Goal: Find specific page/section: Find specific page/section

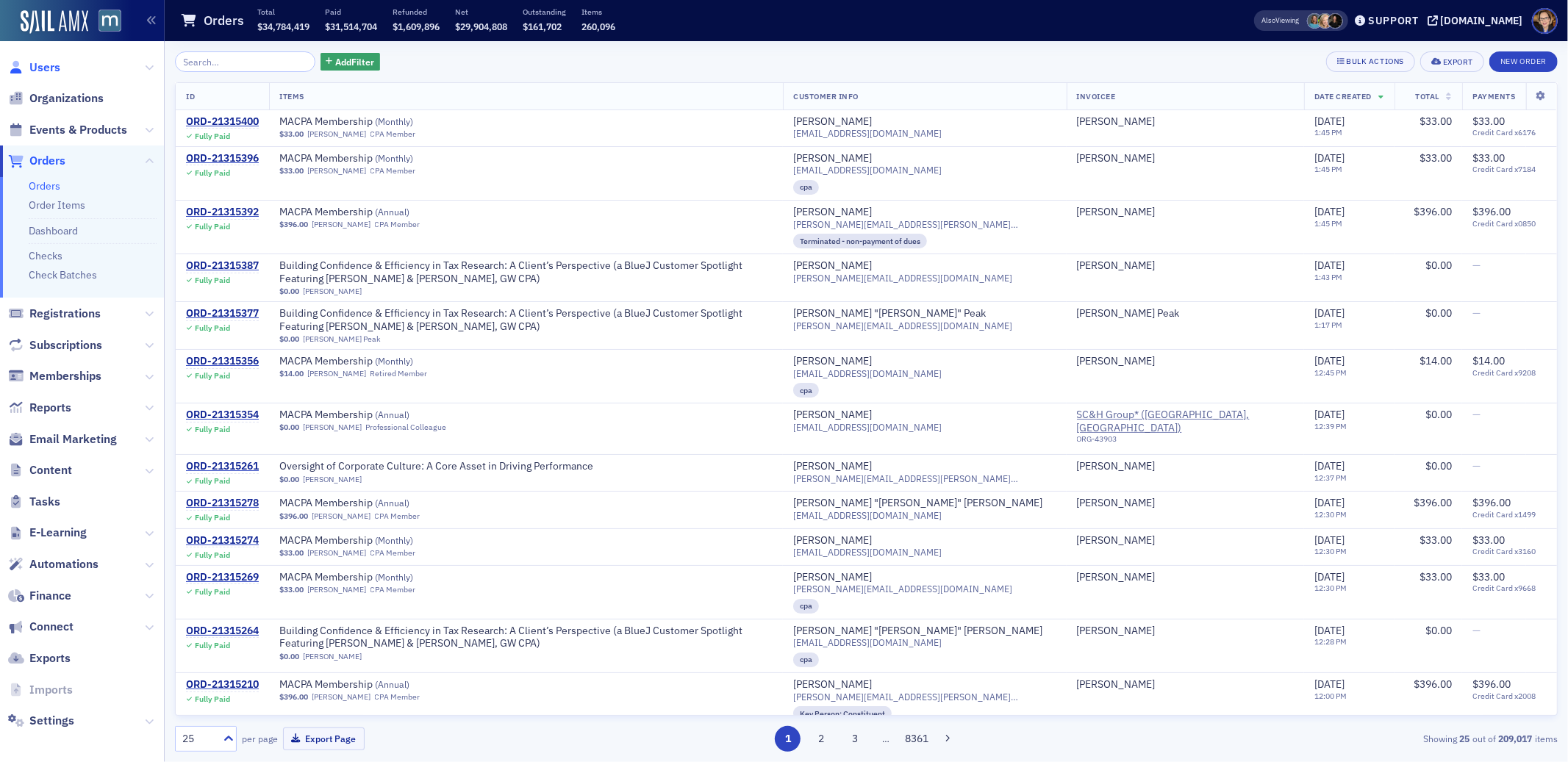
click at [46, 65] on span "Users" at bounding box center [45, 67] width 31 height 16
click at [258, 61] on input "search" at bounding box center [245, 61] width 141 height 21
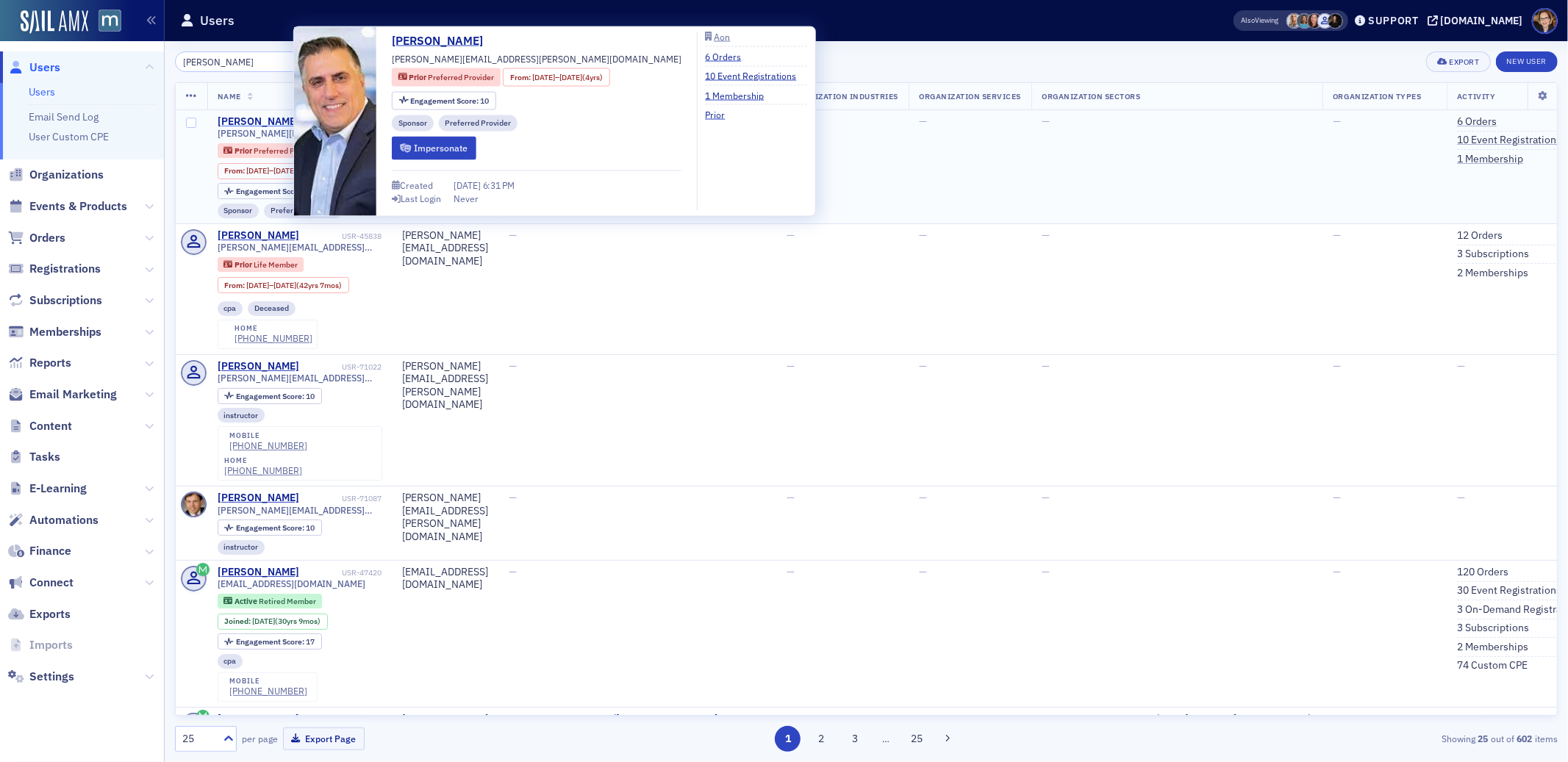
type input "[PERSON_NAME]"
click at [257, 121] on div "[PERSON_NAME]" at bounding box center [258, 121] width 81 height 13
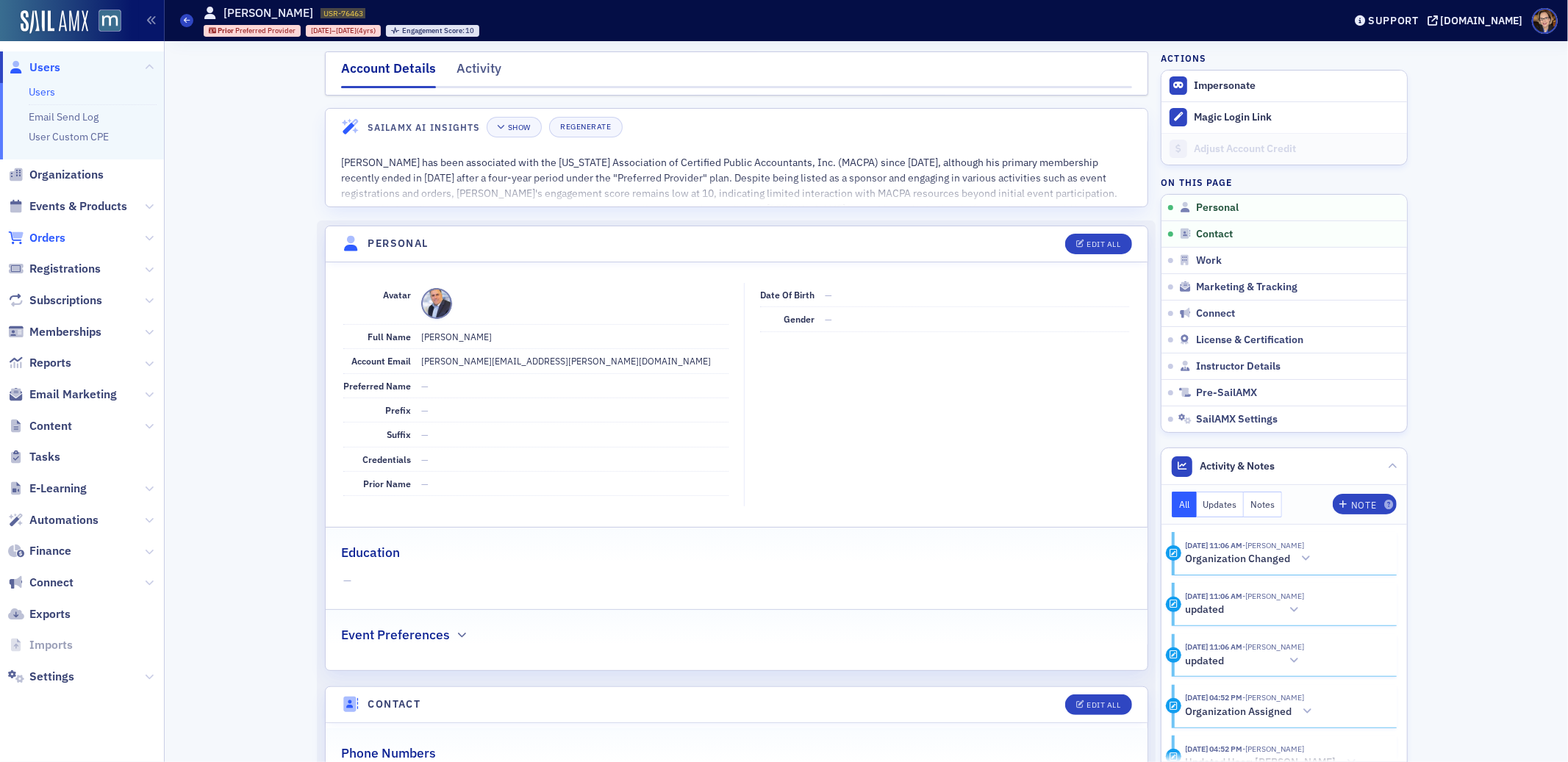
click at [51, 239] on span "Orders" at bounding box center [47, 237] width 36 height 16
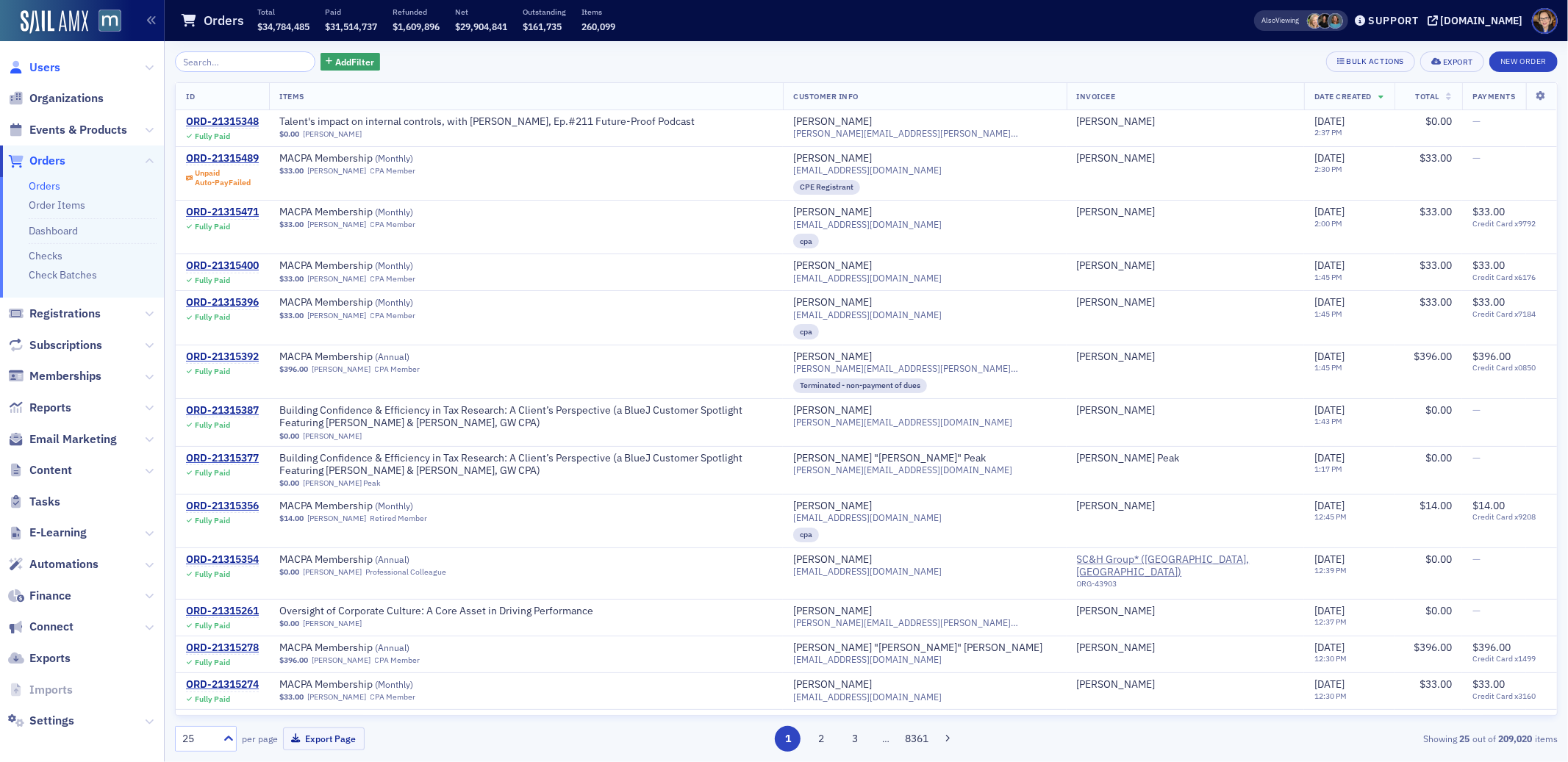
click at [38, 71] on span "Users" at bounding box center [45, 67] width 31 height 16
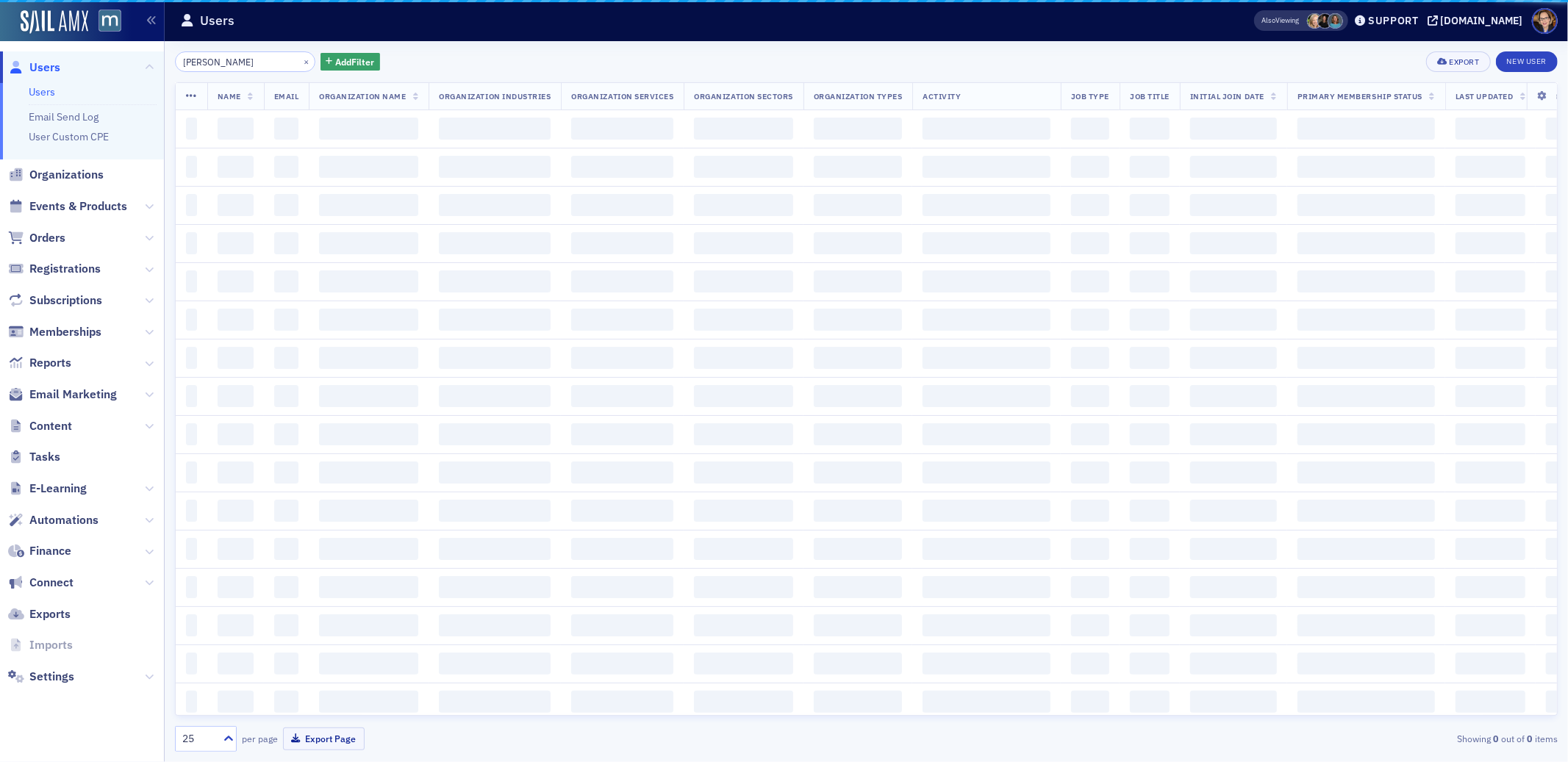
click at [207, 60] on input "[PERSON_NAME]" at bounding box center [245, 61] width 141 height 21
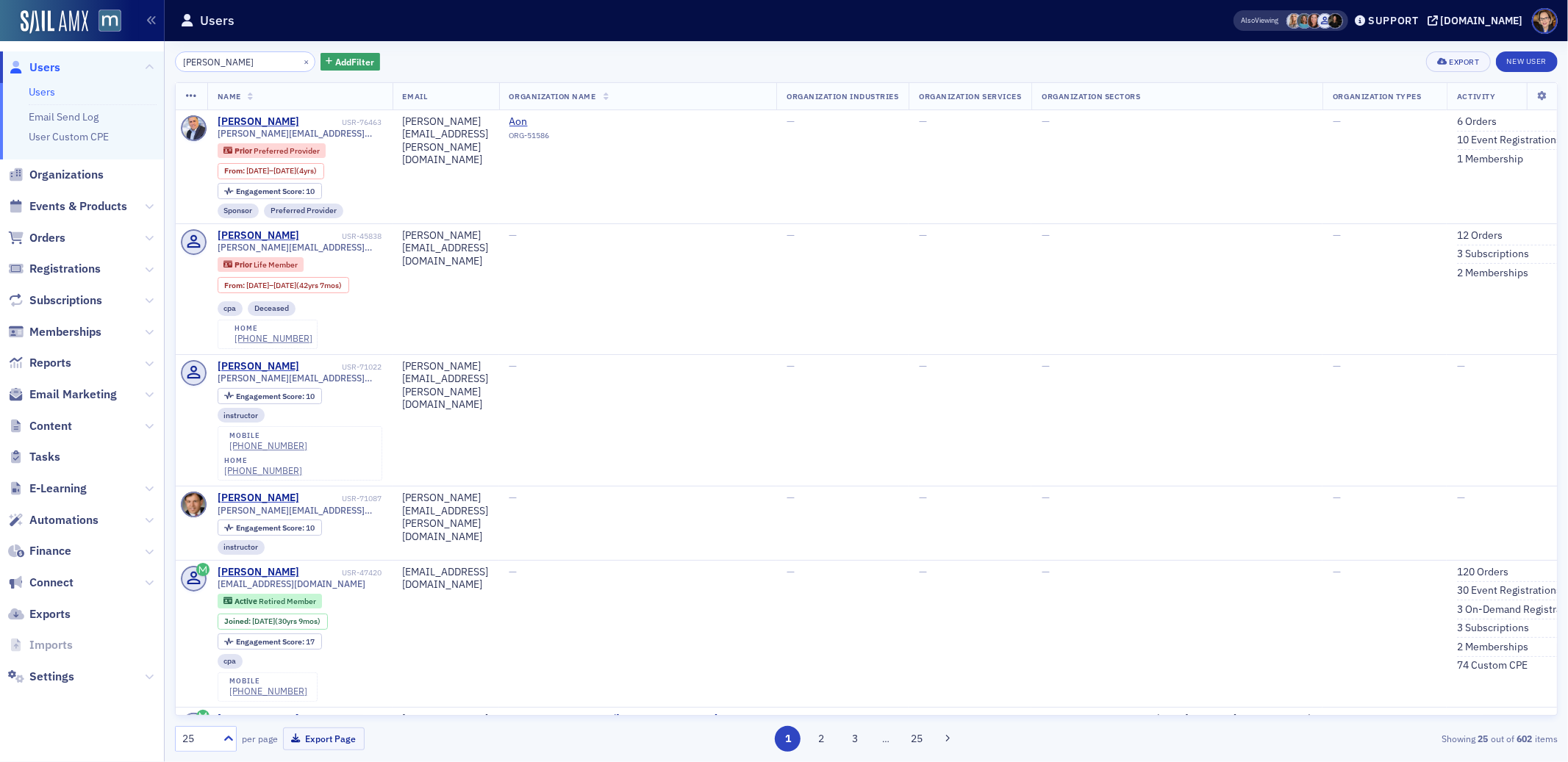
click at [209, 59] on input "[PERSON_NAME]" at bounding box center [245, 61] width 141 height 21
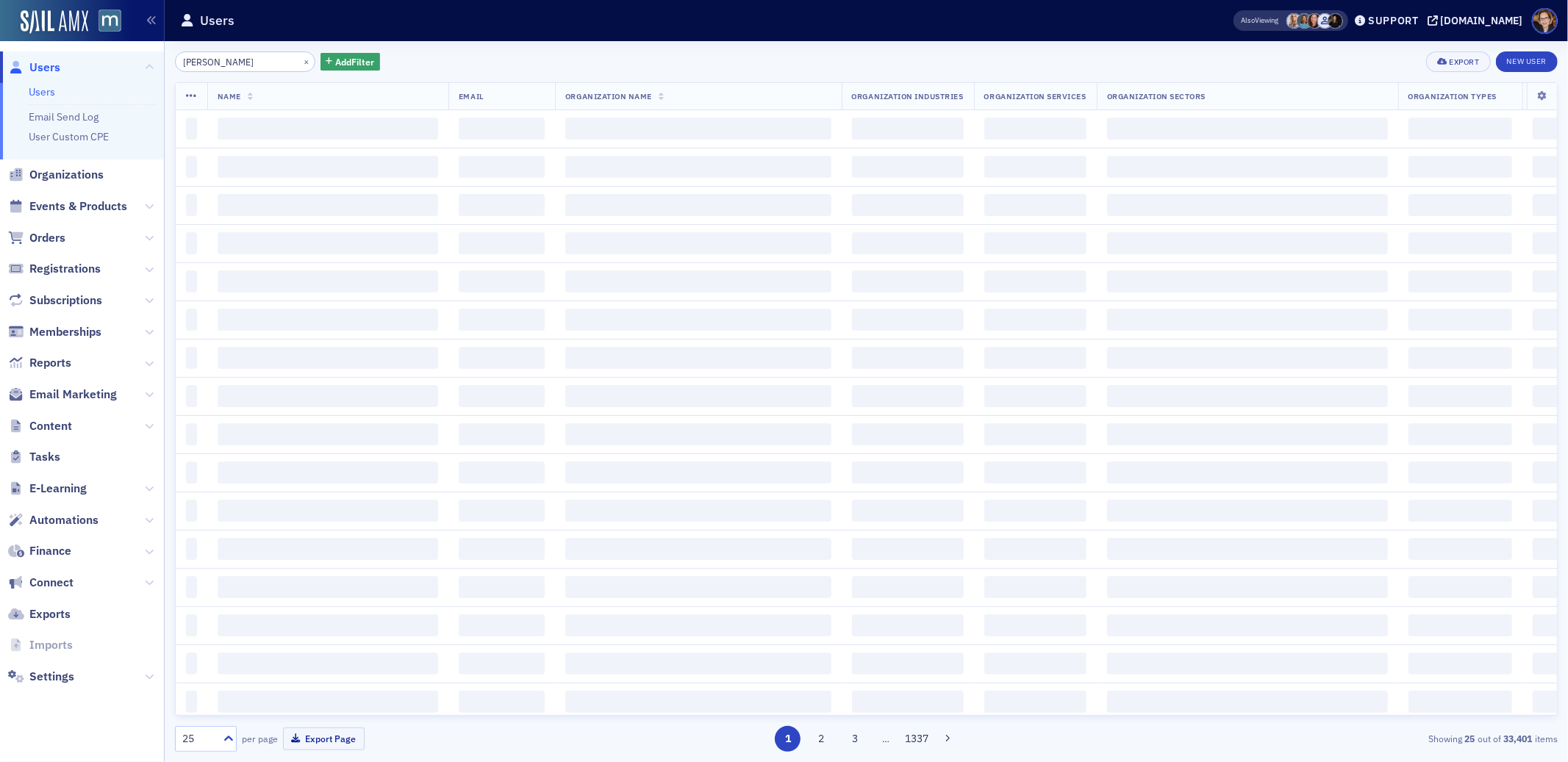
type input "[PERSON_NAME]"
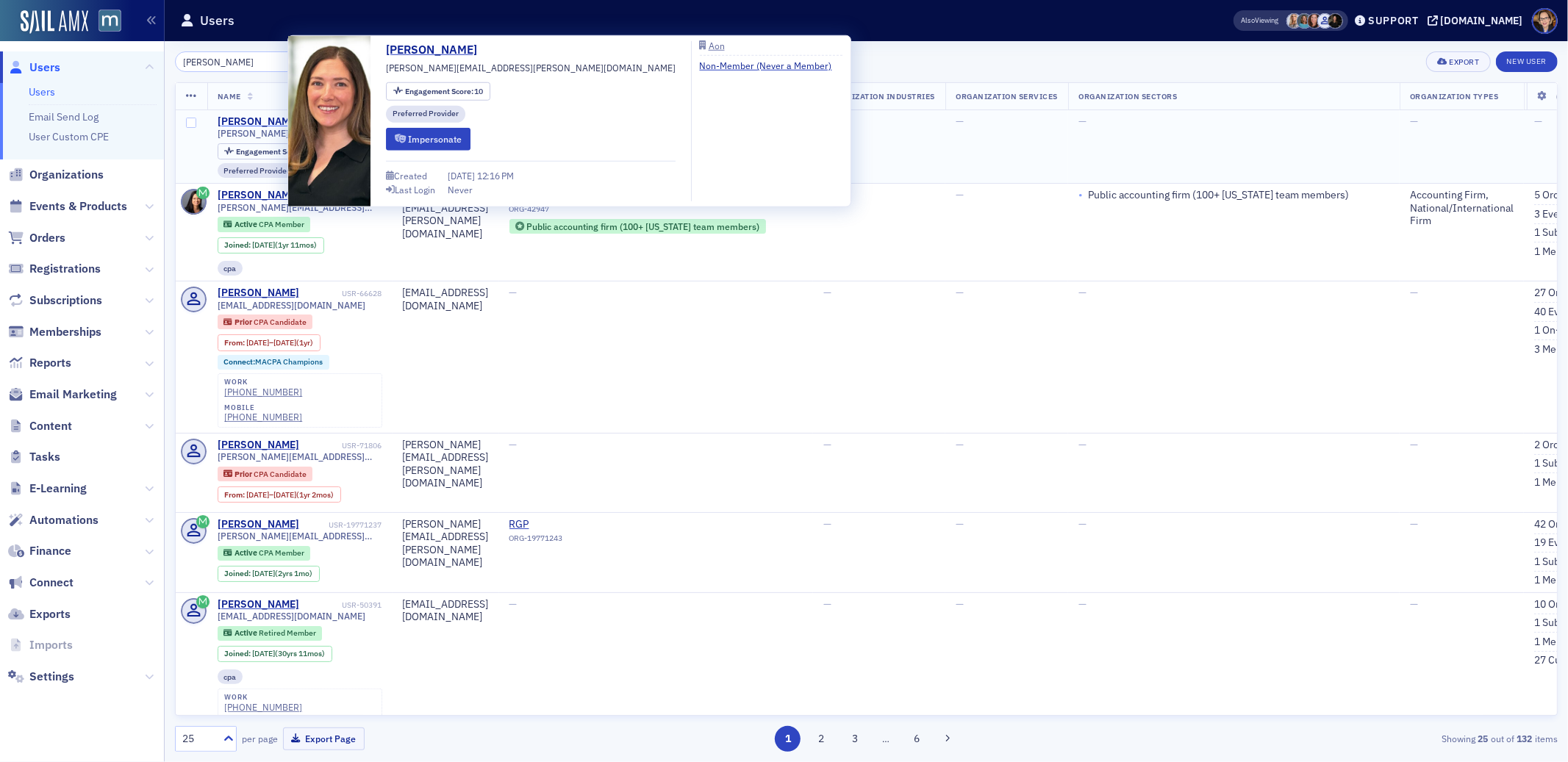
click at [225, 121] on div "[PERSON_NAME]" at bounding box center [258, 121] width 81 height 13
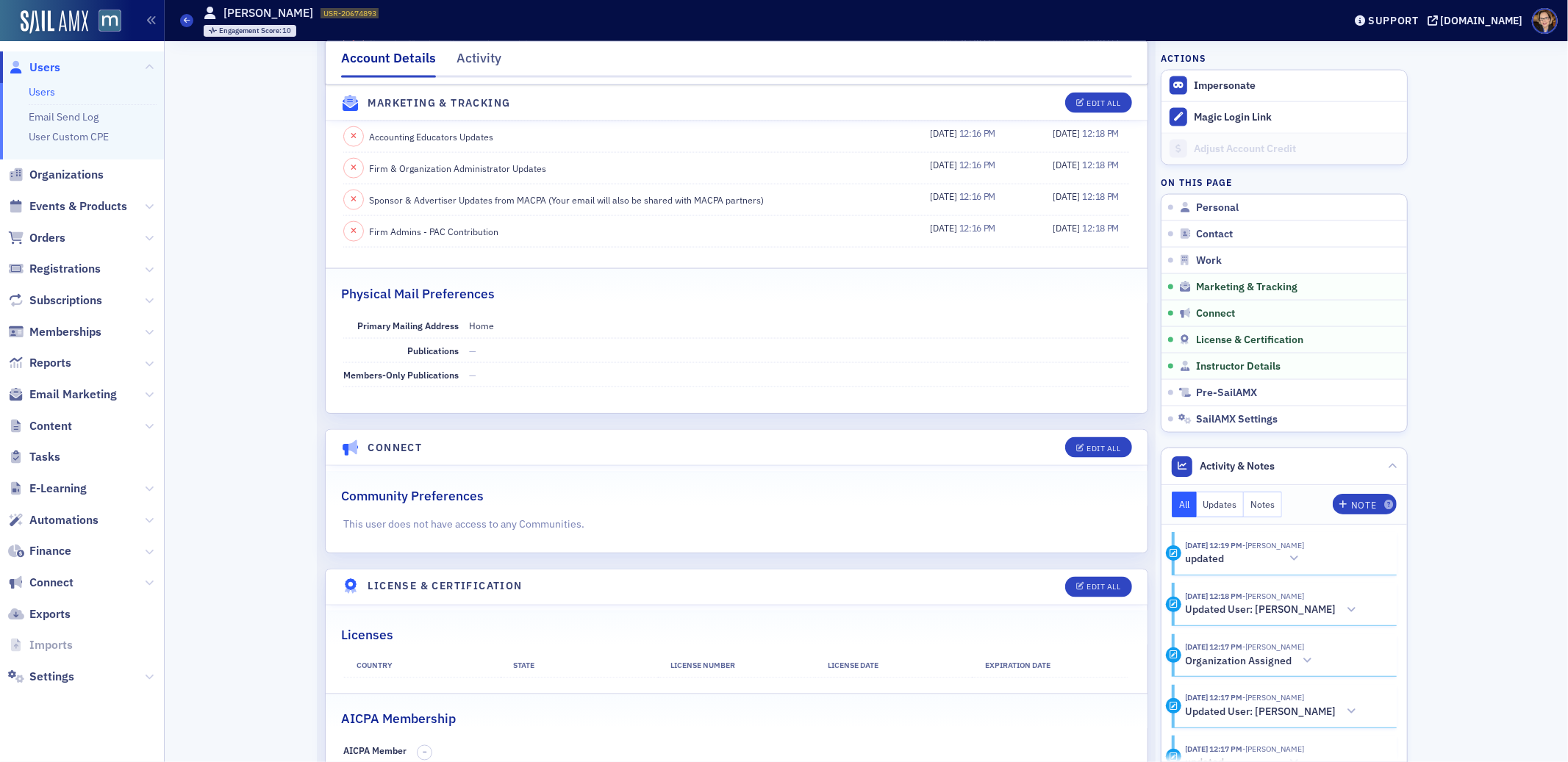
scroll to position [2587, 0]
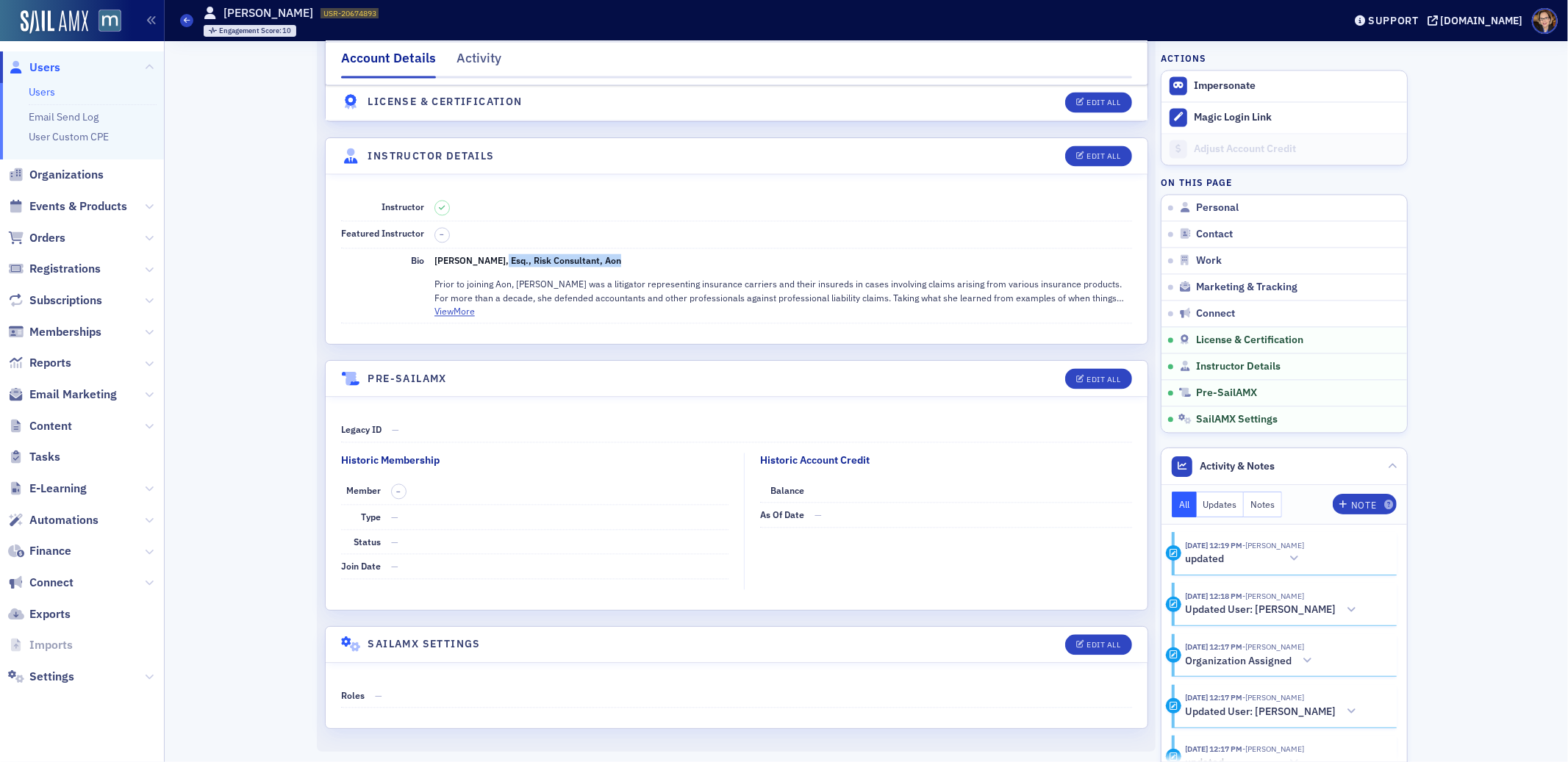
drag, startPoint x: 613, startPoint y: 260, endPoint x: 499, endPoint y: 267, distance: 114.2
click at [492, 263] on p "[PERSON_NAME], Esq., Risk Consultant, Aon" at bounding box center [783, 260] width 698 height 13
copy strong "Esq., Risk Consultant, Aon"
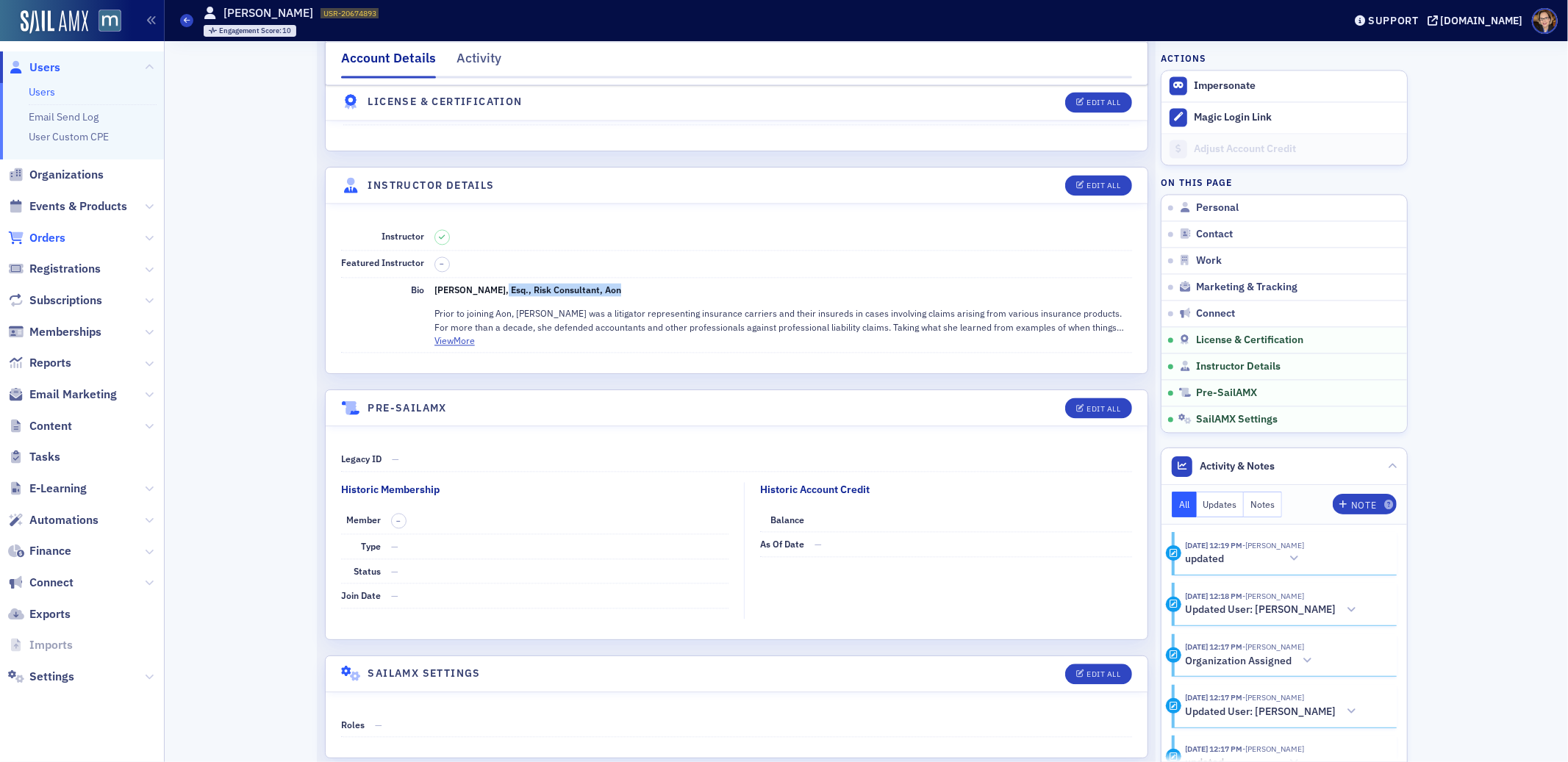
click at [51, 238] on span "Orders" at bounding box center [47, 237] width 36 height 16
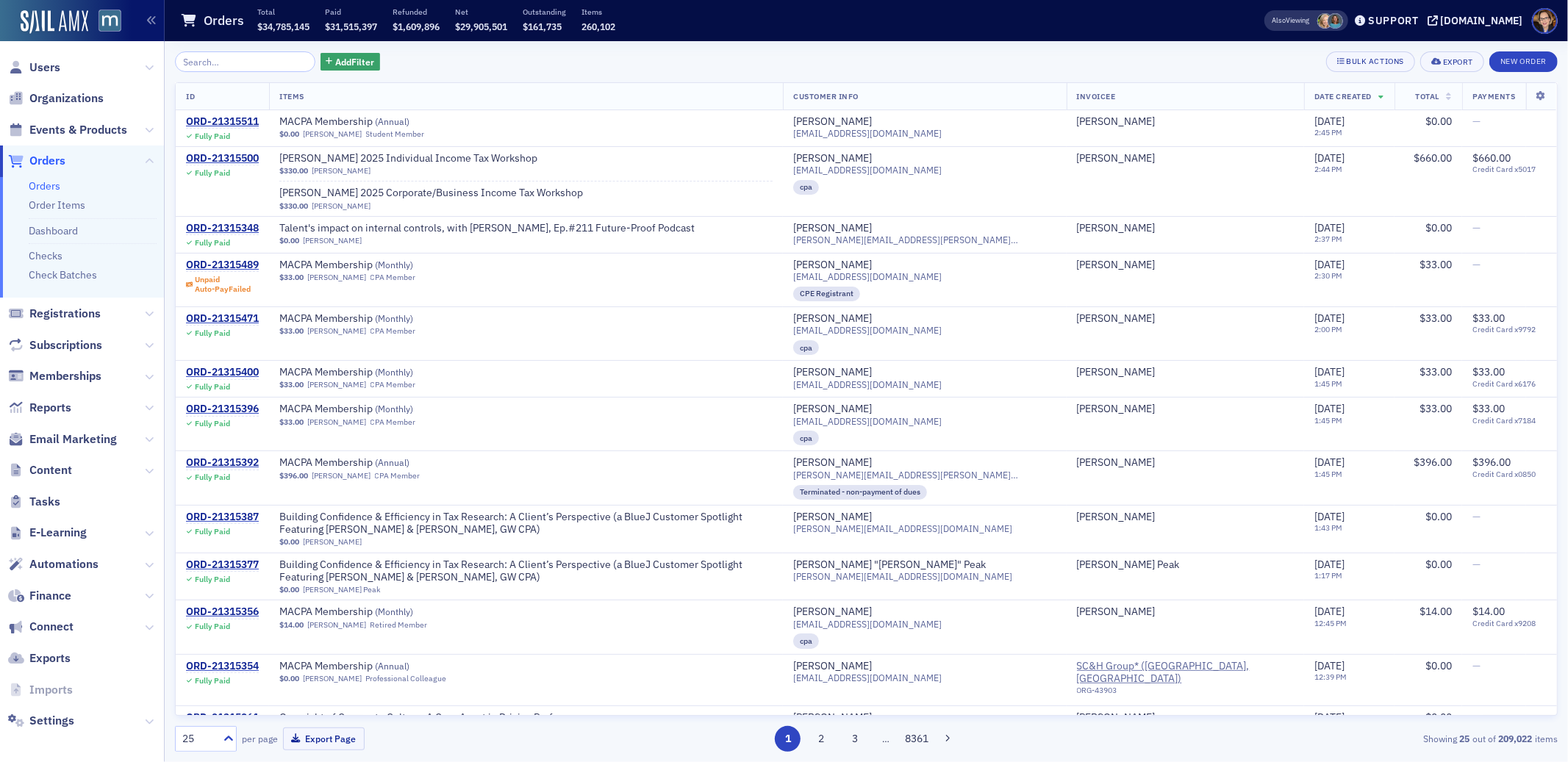
click at [65, 158] on span "Orders" at bounding box center [81, 161] width 164 height 31
click at [53, 161] on span "Orders" at bounding box center [47, 161] width 36 height 16
click at [534, 563] on span "Building Confidence & Efficiency in Tax Research: A Client’s Perspective (a Blu…" at bounding box center [527, 571] width 493 height 25
